Goal: Go to known website

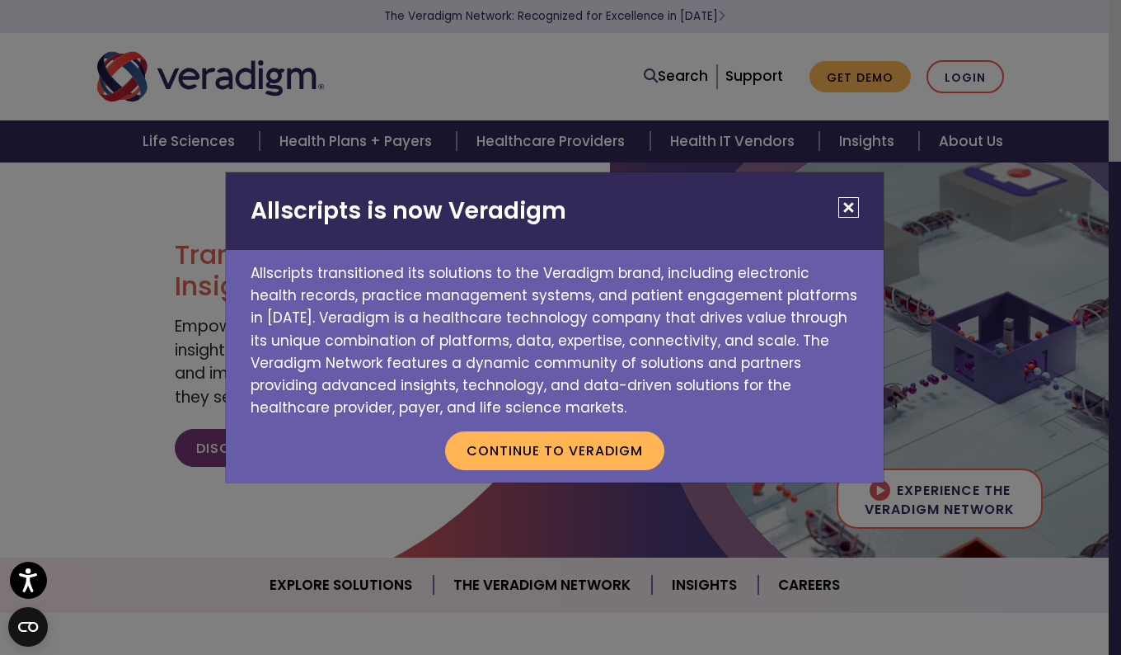
click at [855, 202] on button "Close" at bounding box center [848, 207] width 21 height 21
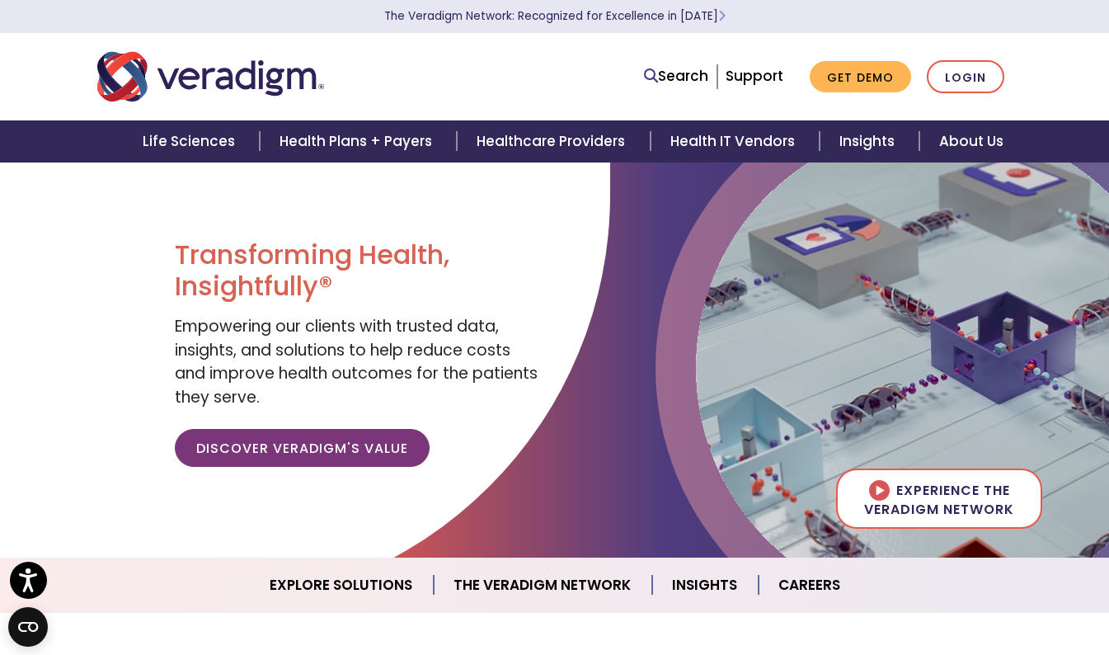
click at [973, 12] on p "The Veradigm Network: Recognized for Excellence in [DATE]" at bounding box center [554, 16] width 923 height 33
click at [960, 64] on link "Login" at bounding box center [965, 77] width 77 height 34
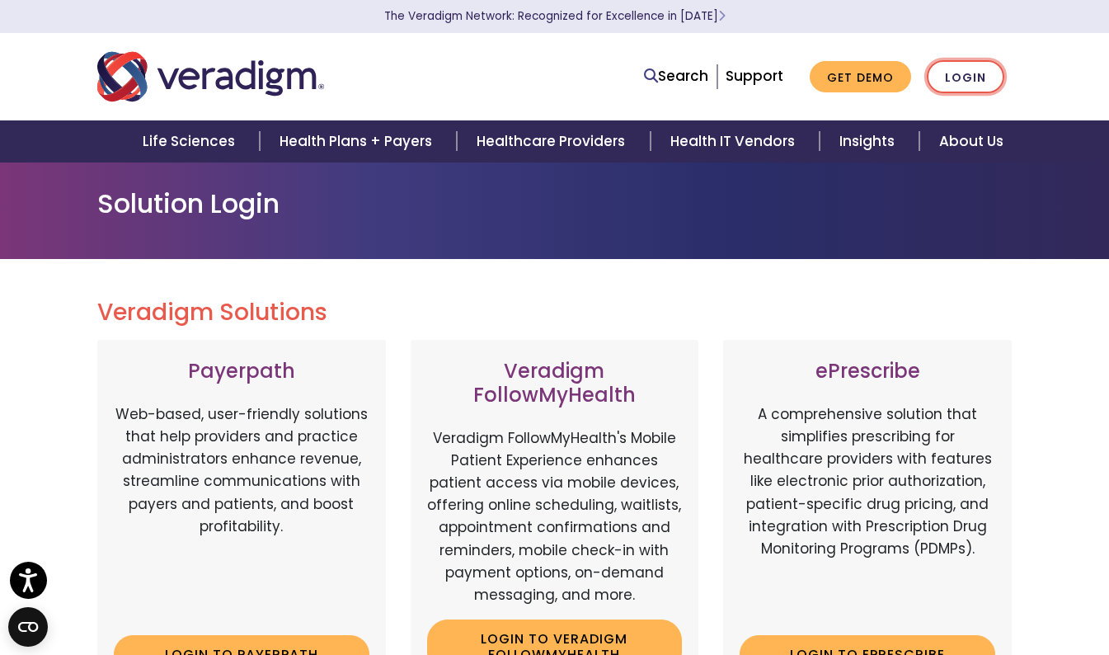
click at [962, 84] on link "Login" at bounding box center [965, 77] width 77 height 34
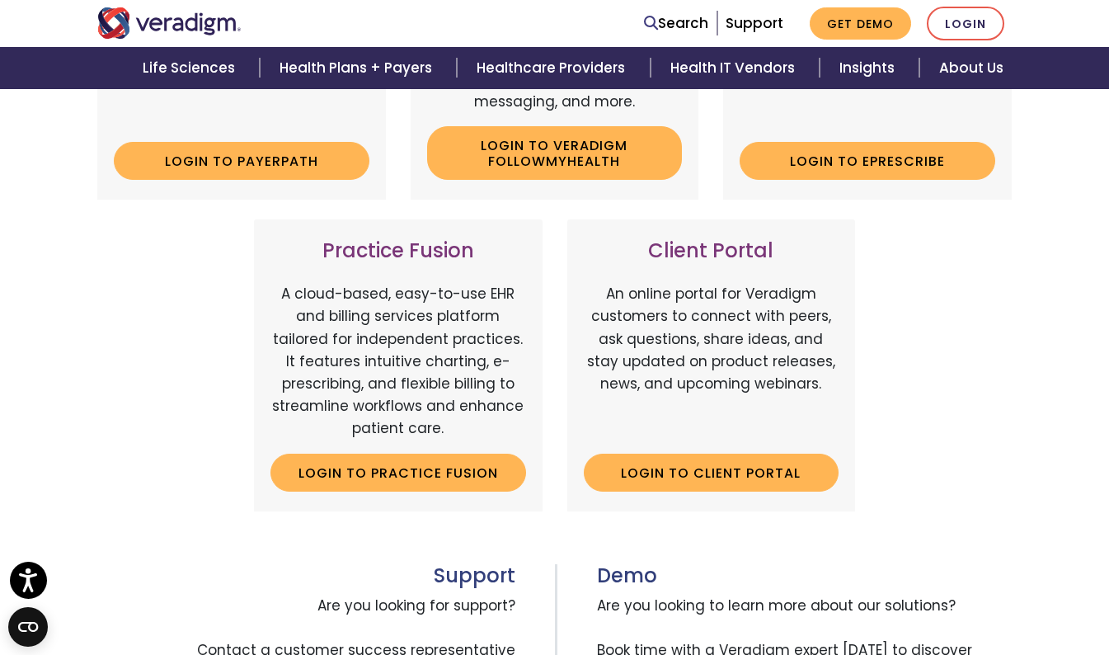
scroll to position [495, 0]
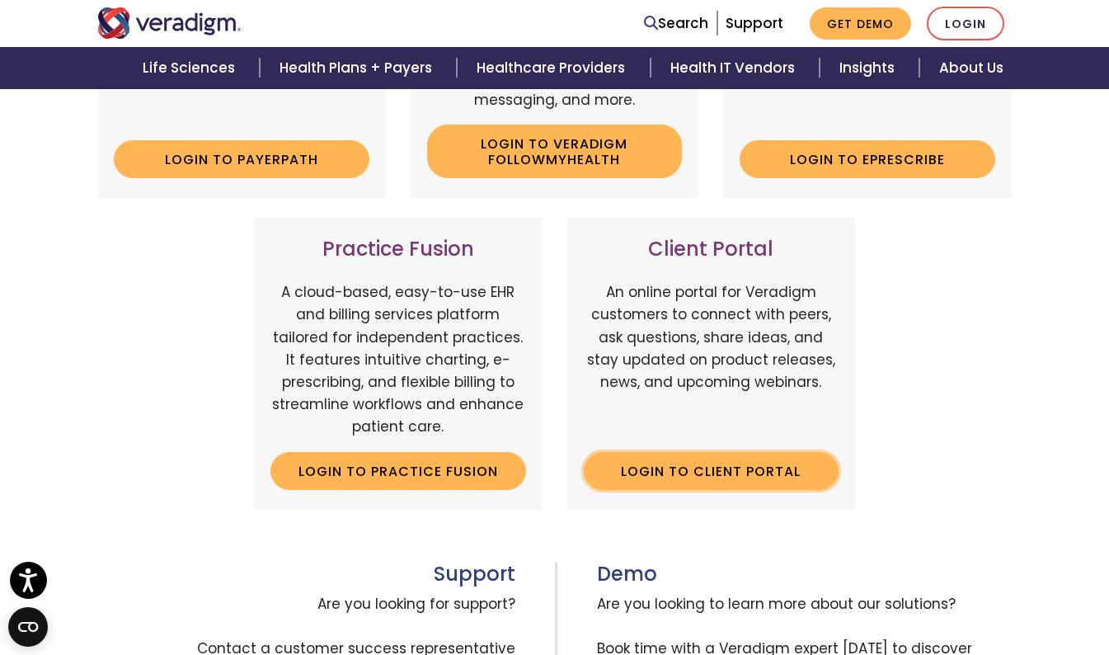
click at [711, 460] on link "Login to Client Portal" at bounding box center [712, 471] width 256 height 38
